Goal: Task Accomplishment & Management: Complete application form

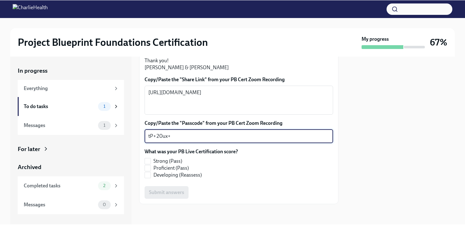
scroll to position [182, 0]
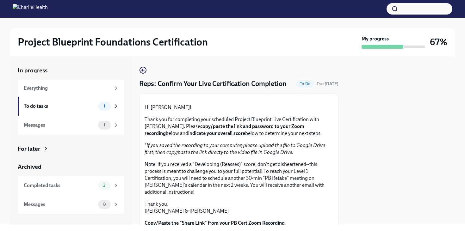
scroll to position [167, 0]
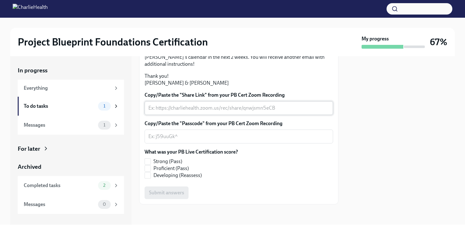
click at [162, 107] on textarea "Copy/Paste the "Share Link" from your PB Cert Zoom Recording" at bounding box center [238, 108] width 181 height 8
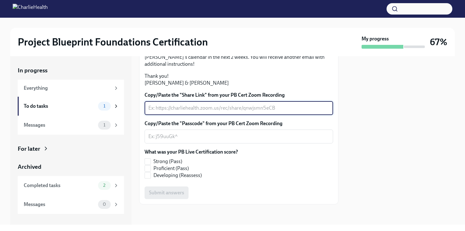
paste textarea "https://charliehealth.zoom.us/rec/share/FBsIQKD5LsUUF9rYpK7VmS3l3LzvC_x4edvDb6y…"
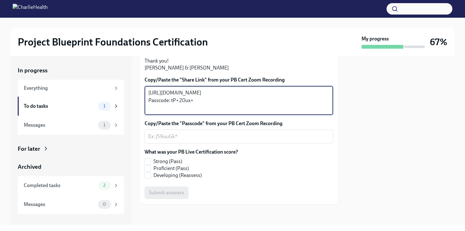
drag, startPoint x: 196, startPoint y: 124, endPoint x: 171, endPoint y: 123, distance: 25.3
click at [171, 112] on textarea "https://charliehealth.zoom.us/rec/share/FBsIQKD5LsUUF9rYpK7VmS3l3LzvC_x4edvDb6y…" at bounding box center [238, 100] width 181 height 23
type textarea "https://charliehealth.zoom.us/rec/share/FBsIQKD5LsUUF9rYpK7VmS3l3LzvC_x4edvDb6y…"
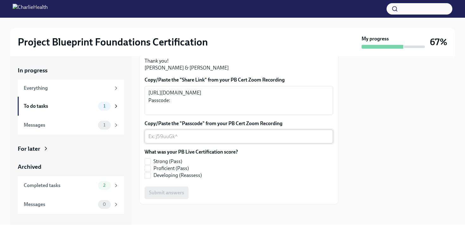
click at [164, 144] on div "x ​" at bounding box center [239, 137] width 189 height 14
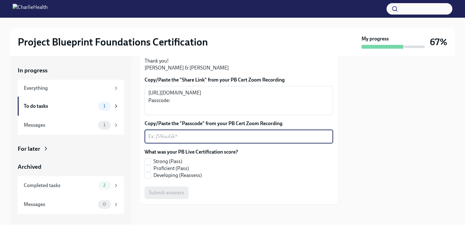
click at [161, 140] on textarea "Copy/Paste the "Passcode" from your PB Cert Zoom Recording" at bounding box center [238, 137] width 181 height 8
paste textarea "tP+20ux+"
type textarea "tP+20ux+"
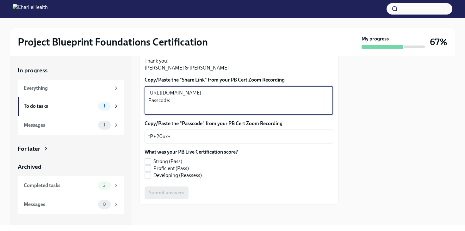
drag, startPoint x: 173, startPoint y: 123, endPoint x: 140, endPoint y: 122, distance: 32.3
click at [140, 123] on div "Hi Leah! Thank you for completing your scheduled Project Blueprint Live Certifi…" at bounding box center [238, 77] width 199 height 254
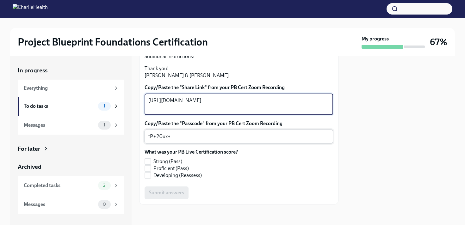
scroll to position [175, 0]
type textarea "https://charliehealth.zoom.us/rec/share/FBsIQKD5LsUUF9rYpK7VmS3l3LzvC_x4edvDb6y…"
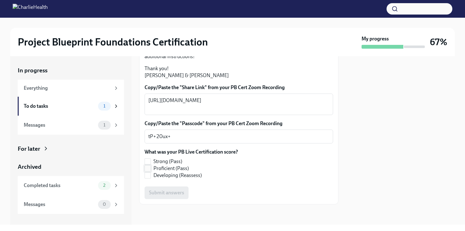
click at [151, 167] on label "Proficient (Pass)" at bounding box center [189, 168] width 88 height 7
click at [151, 167] on input "Proficient (Pass)" at bounding box center [148, 169] width 6 height 6
checkbox input "true"
click at [172, 197] on button "Submit answers" at bounding box center [167, 193] width 44 height 13
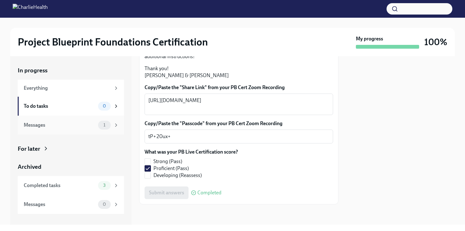
click at [111, 128] on div "1" at bounding box center [108, 125] width 21 height 9
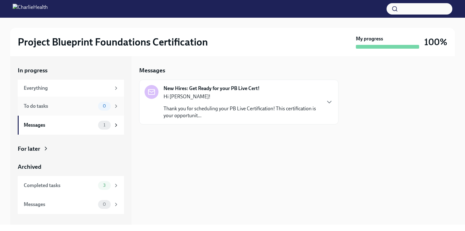
click at [59, 110] on div "To do tasks 0" at bounding box center [71, 106] width 95 height 9
